Goal: Task Accomplishment & Management: Manage account settings

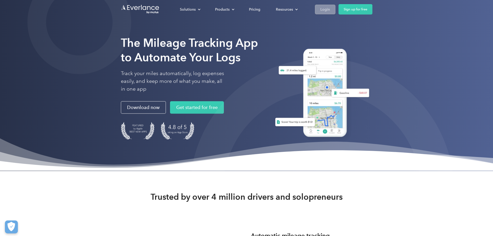
click at [335, 5] on link "Login" at bounding box center [325, 10] width 20 height 10
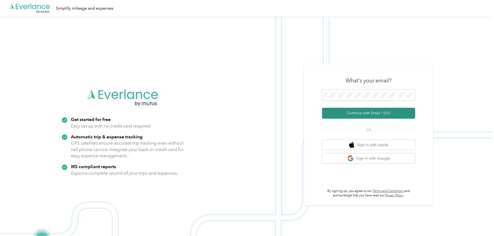
click at [375, 110] on button "Continue with Email / SSO" at bounding box center [368, 113] width 93 height 11
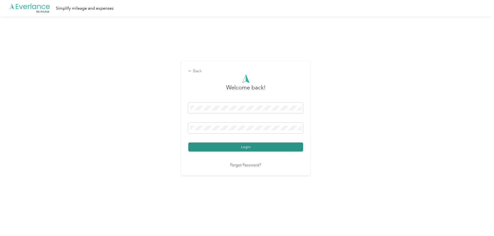
click at [288, 145] on button "Login" at bounding box center [245, 146] width 115 height 9
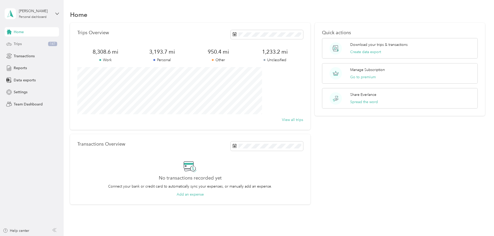
click at [27, 47] on div "Trips 147" at bounding box center [32, 43] width 54 height 9
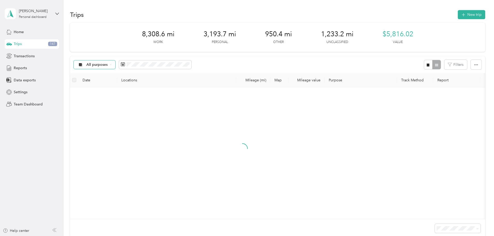
click at [108, 65] on span "All purposes" at bounding box center [96, 65] width 21 height 4
click at [130, 86] on li "Unclassified" at bounding box center [128, 82] width 41 height 9
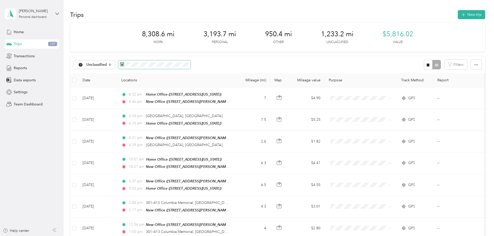
click at [124, 65] on icon at bounding box center [122, 64] width 4 height 4
click at [124, 63] on icon at bounding box center [122, 64] width 4 height 4
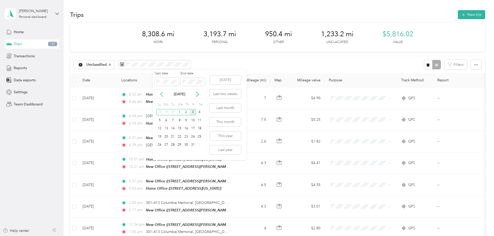
click at [163, 94] on icon at bounding box center [161, 94] width 5 height 5
click at [167, 113] on div "1" at bounding box center [166, 112] width 7 height 6
click at [174, 145] on div "30" at bounding box center [173, 145] width 7 height 6
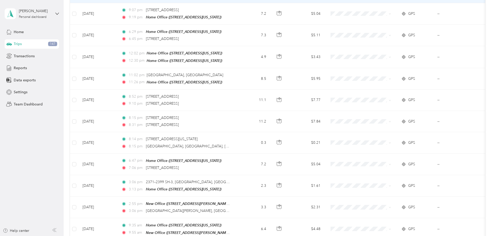
scroll to position [477, 0]
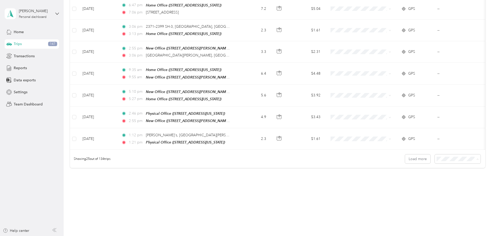
click at [416, 183] on span "100 per load" at bounding box center [413, 183] width 21 height 4
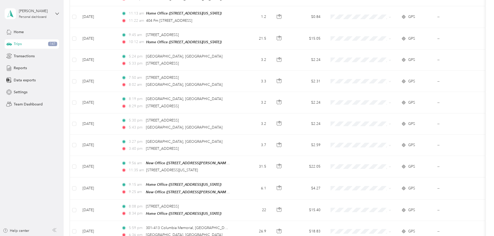
scroll to position [2073, 0]
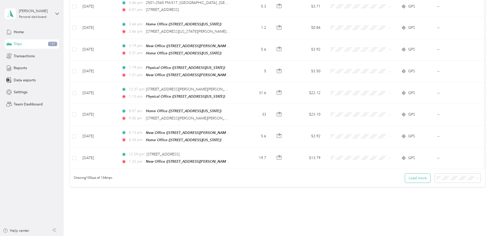
click at [405, 173] on button "Load more" at bounding box center [417, 177] width 25 height 9
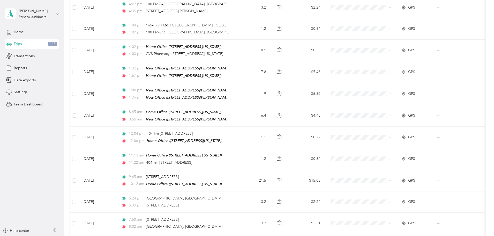
scroll to position [1658, 0]
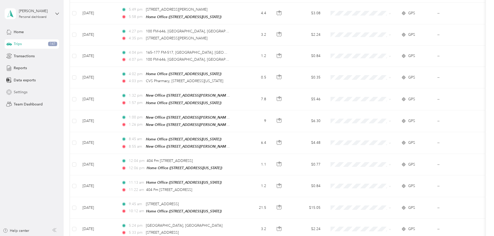
click at [28, 94] on div "Settings" at bounding box center [32, 91] width 54 height 9
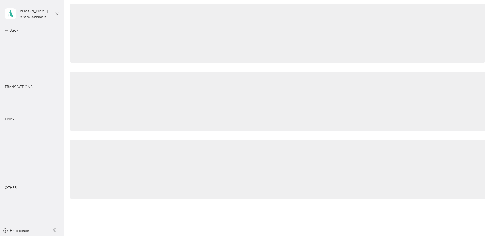
scroll to position [161, 0]
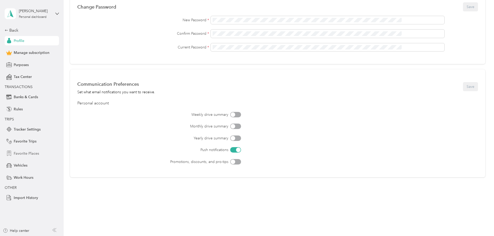
click at [30, 152] on span "Favorite Places" at bounding box center [26, 153] width 25 height 5
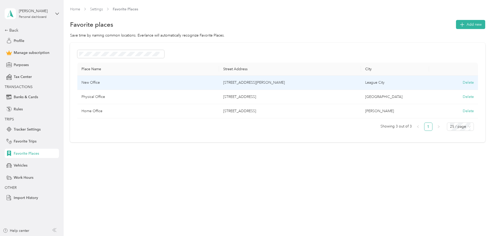
click at [168, 78] on td "New Office" at bounding box center [148, 83] width 142 height 14
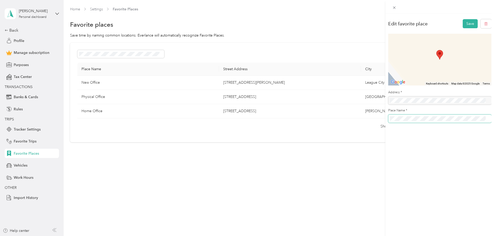
click at [374, 119] on div "Edit favorite place Save To navigate the map with touch gestures double-tap and…" at bounding box center [247, 118] width 494 height 236
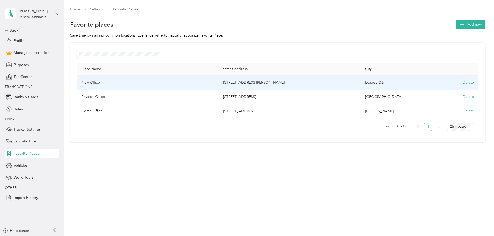
click at [196, 82] on td "New Office" at bounding box center [148, 83] width 142 height 14
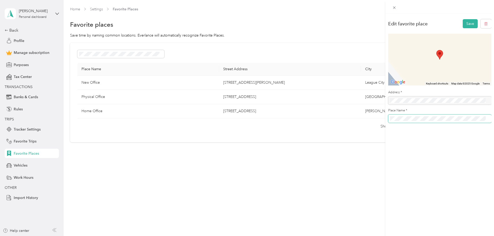
click at [386, 119] on div "Edit favorite place Save To navigate the map with touch gestures double-tap and…" at bounding box center [439, 72] width 109 height 117
click at [469, 23] on button "Save" at bounding box center [470, 23] width 15 height 9
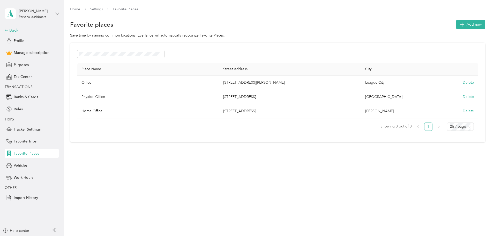
click at [14, 33] on div "Back" at bounding box center [31, 30] width 52 height 6
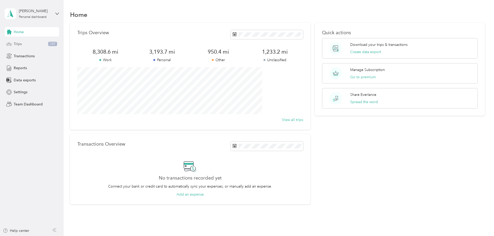
click at [21, 41] on span "Trips" at bounding box center [18, 43] width 8 height 5
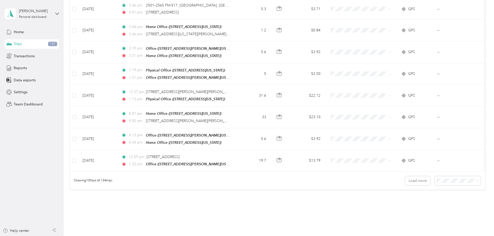
scroll to position [2073, 0]
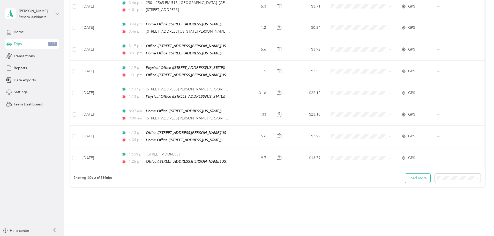
click at [405, 173] on button "Load more" at bounding box center [417, 177] width 25 height 9
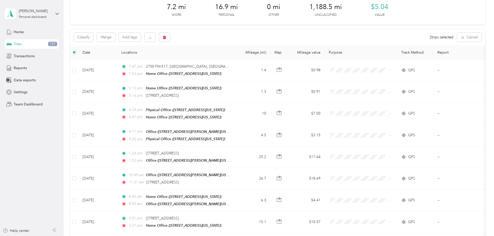
scroll to position [0, 0]
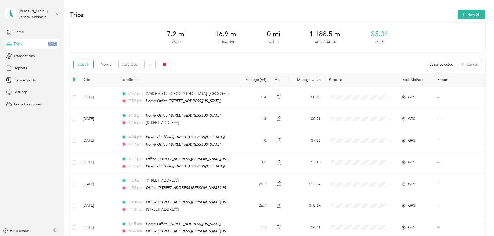
click at [93, 65] on button "Classify" at bounding box center [84, 64] width 20 height 9
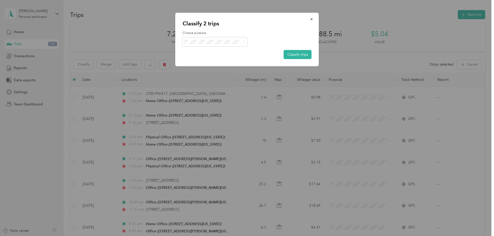
click at [223, 74] on li "Baytran" at bounding box center [215, 78] width 65 height 9
click at [290, 56] on button "Classify trips" at bounding box center [298, 54] width 28 height 9
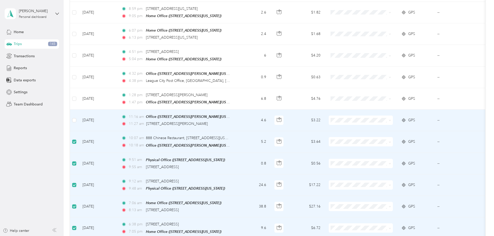
scroll to position [1330, 0]
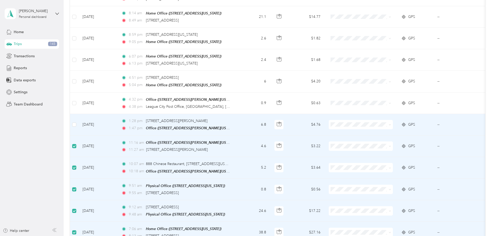
click at [78, 114] on td at bounding box center [74, 124] width 8 height 21
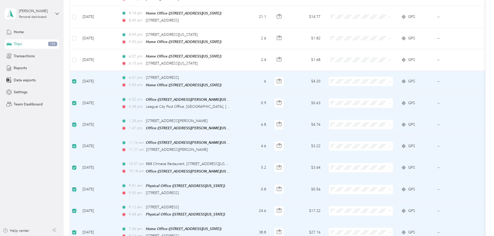
scroll to position [1253, 0]
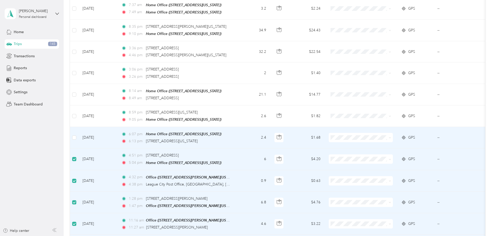
click at [78, 127] on td at bounding box center [74, 137] width 8 height 21
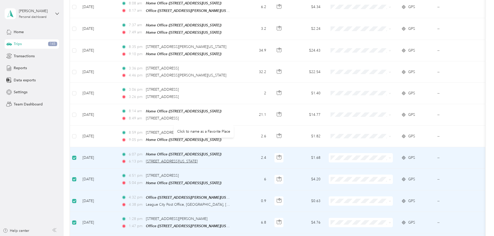
scroll to position [1227, 0]
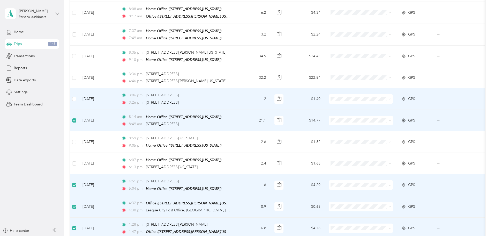
click at [78, 88] on td at bounding box center [74, 98] width 8 height 21
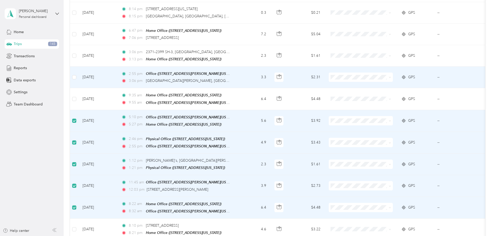
scroll to position [451, 0]
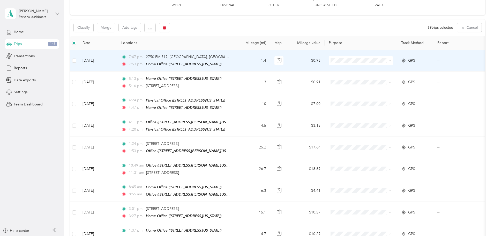
scroll to position [0, 0]
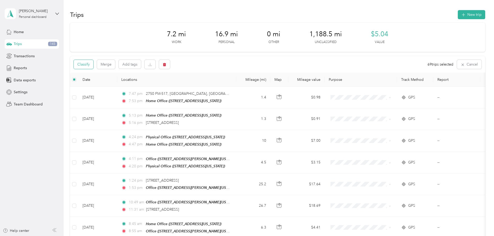
click at [93, 64] on button "Classify" at bounding box center [84, 64] width 20 height 9
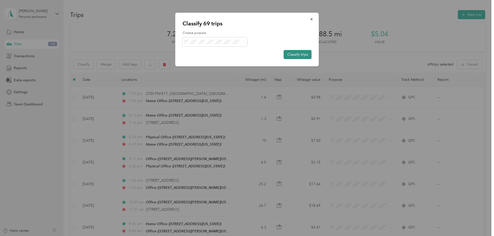
click at [308, 55] on button "Classify trips" at bounding box center [298, 54] width 28 height 9
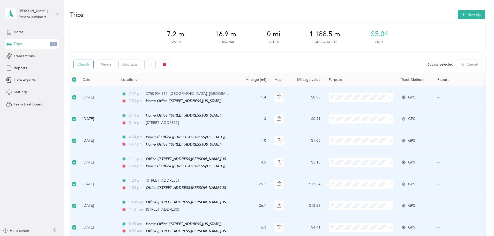
click at [93, 65] on button "Classify" at bounding box center [84, 64] width 20 height 9
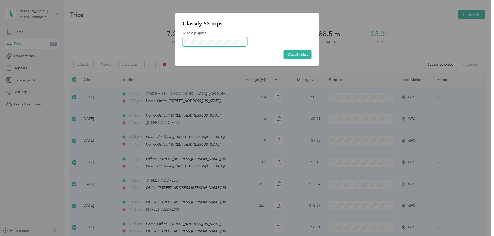
click at [213, 45] on span at bounding box center [215, 41] width 65 height 9
click at [197, 63] on li "Personal" at bounding box center [215, 60] width 65 height 9
click at [297, 56] on button "Classify trips" at bounding box center [298, 54] width 28 height 9
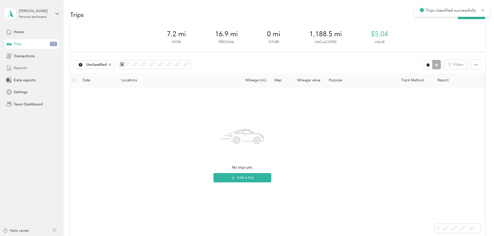
click at [24, 71] on div "Reports" at bounding box center [32, 67] width 54 height 9
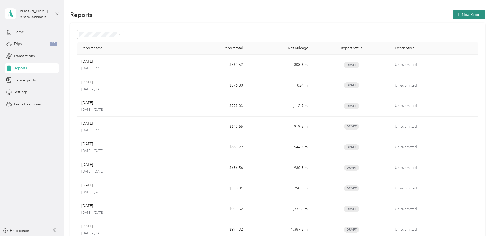
click at [453, 16] on button "New Report" at bounding box center [469, 14] width 32 height 9
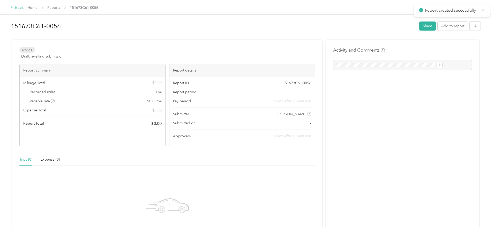
click at [24, 9] on div "Back" at bounding box center [16, 8] width 13 height 6
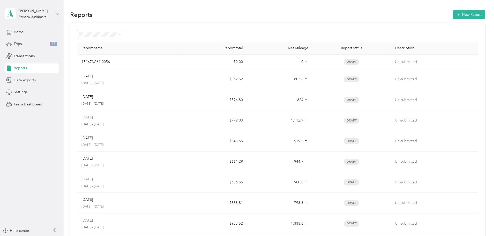
click at [23, 76] on div "Data exports" at bounding box center [32, 79] width 54 height 9
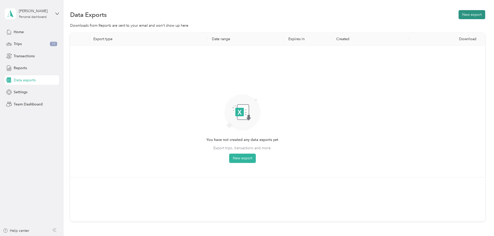
click at [459, 16] on button "New export" at bounding box center [472, 14] width 27 height 9
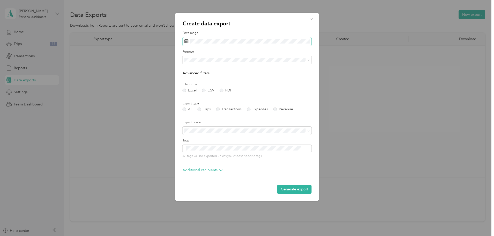
click at [252, 38] on span at bounding box center [247, 41] width 129 height 9
click at [194, 70] on div "[DATE]" at bounding box center [210, 70] width 54 height 5
click at [191, 70] on icon at bounding box center [191, 71] width 3 height 5
click at [196, 89] on div "1" at bounding box center [196, 89] width 7 height 6
click at [202, 121] on div "30" at bounding box center [202, 121] width 7 height 6
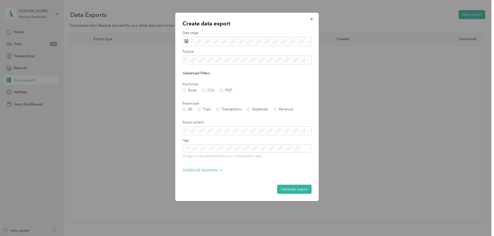
click at [200, 105] on div "Baytran" at bounding box center [247, 104] width 122 height 5
click at [200, 107] on div "Export type All Trips Transactions Expenses Revenue" at bounding box center [247, 106] width 129 height 10
click at [200, 108] on label "Trips" at bounding box center [204, 109] width 13 height 4
click at [303, 190] on button "Generate export" at bounding box center [294, 188] width 34 height 9
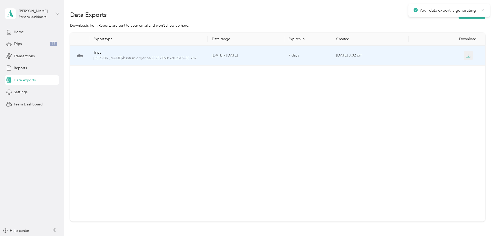
click at [464, 59] on button "button" at bounding box center [468, 55] width 9 height 9
